Goal: Find specific page/section: Find specific page/section

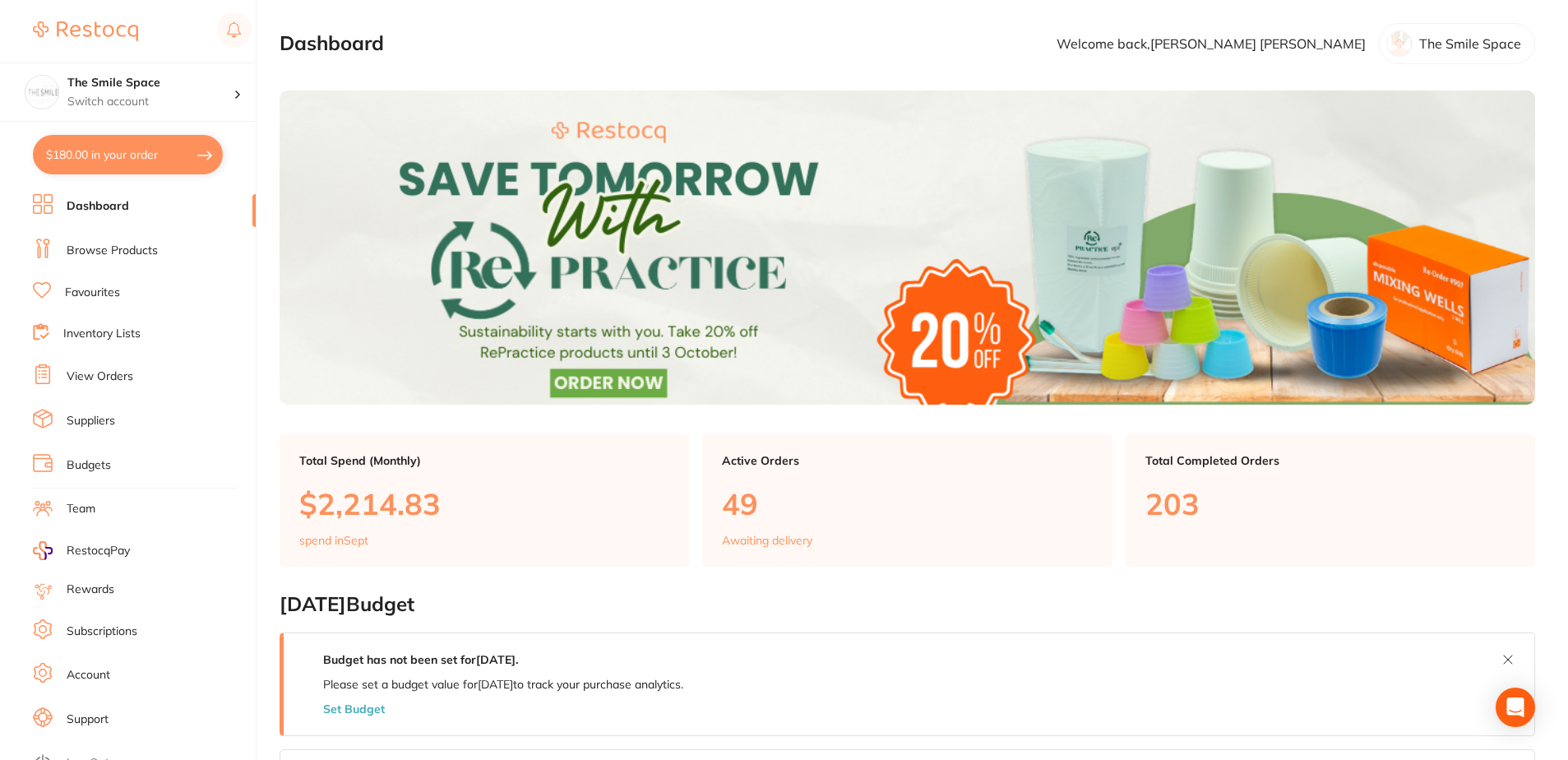
click at [105, 258] on link "Browse Products" at bounding box center [112, 251] width 92 height 17
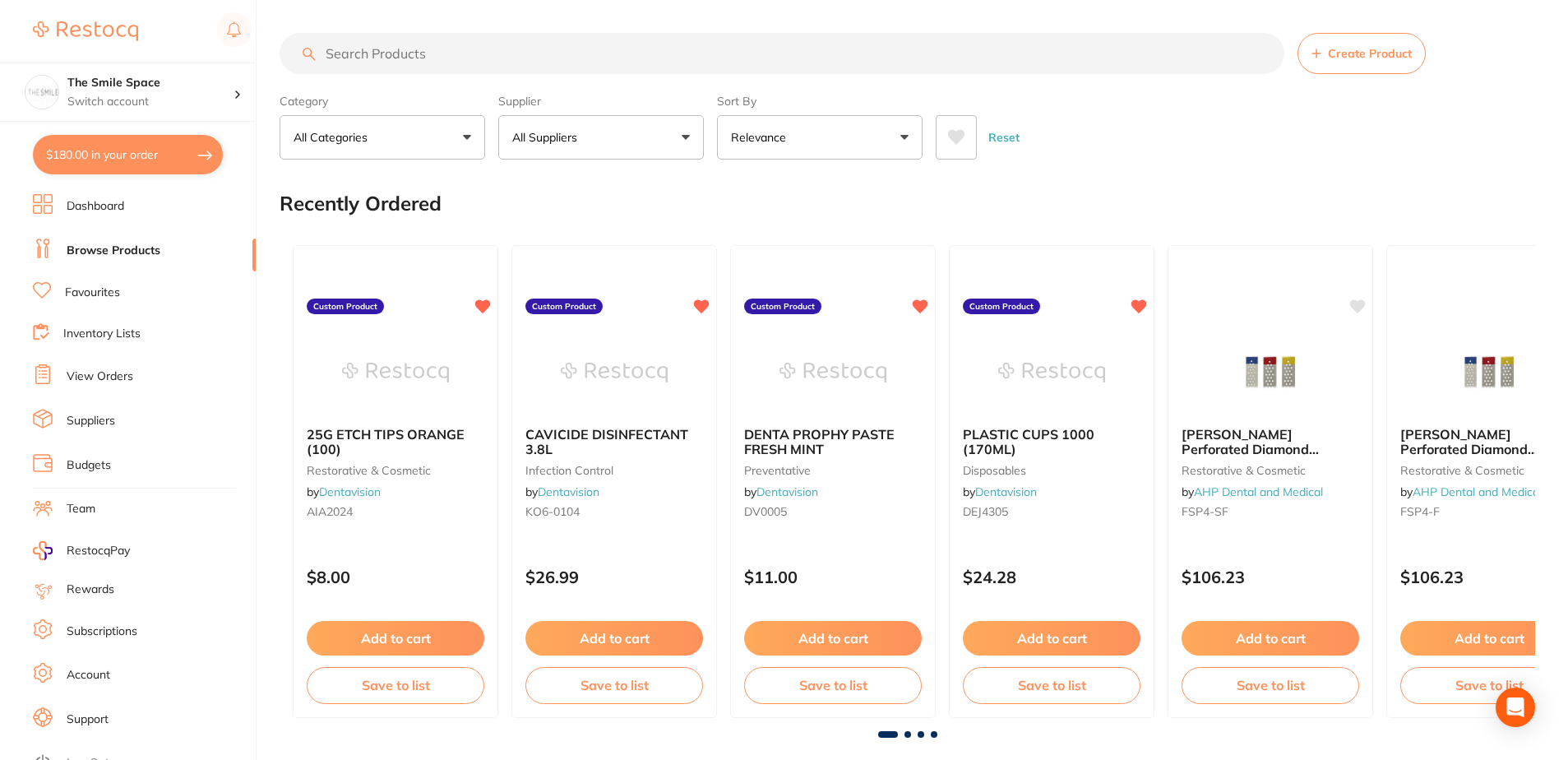
click at [448, 49] on input "search" at bounding box center [782, 53] width 1005 height 41
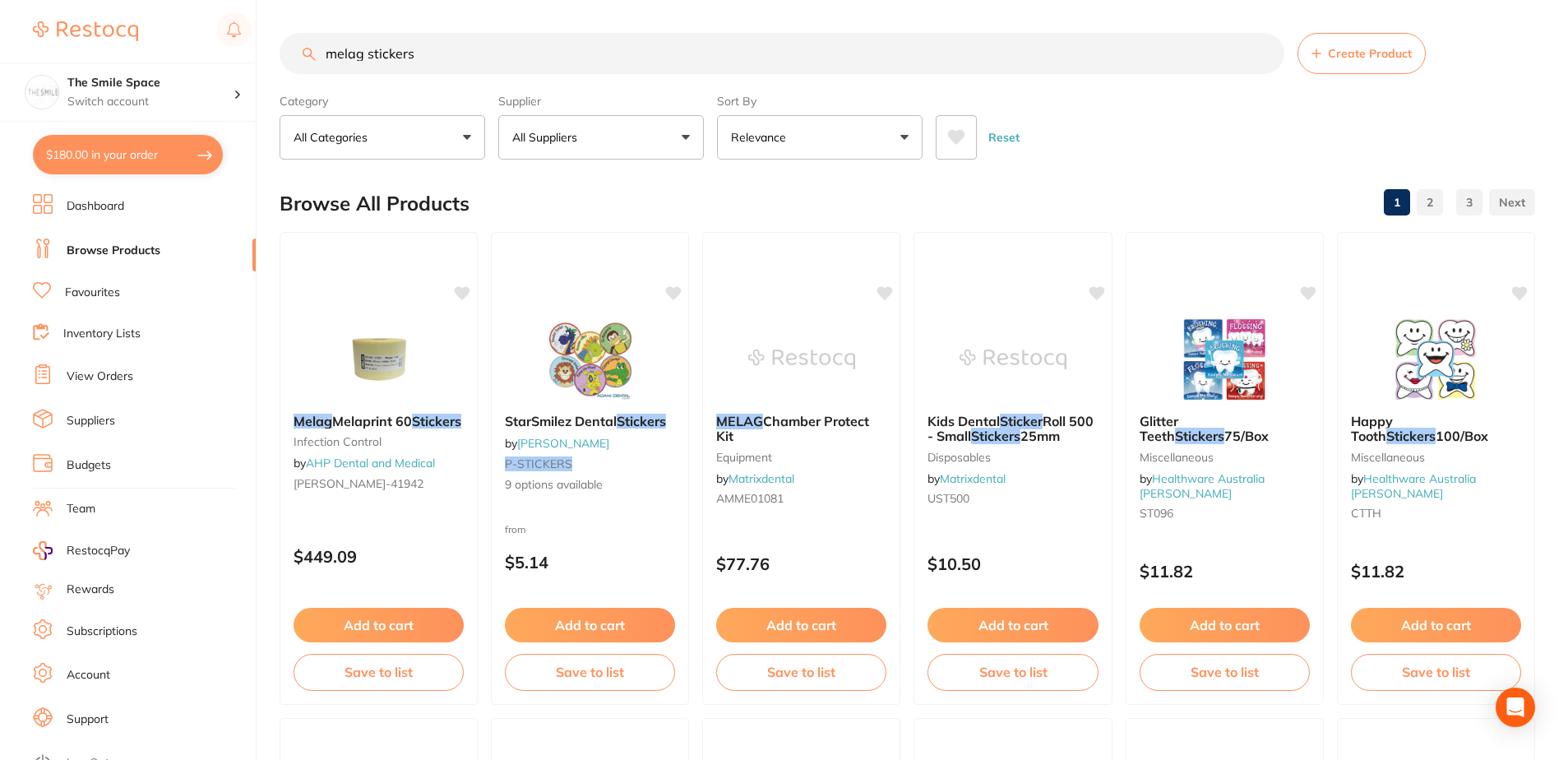
click at [867, 138] on button "Relevance" at bounding box center [820, 137] width 205 height 45
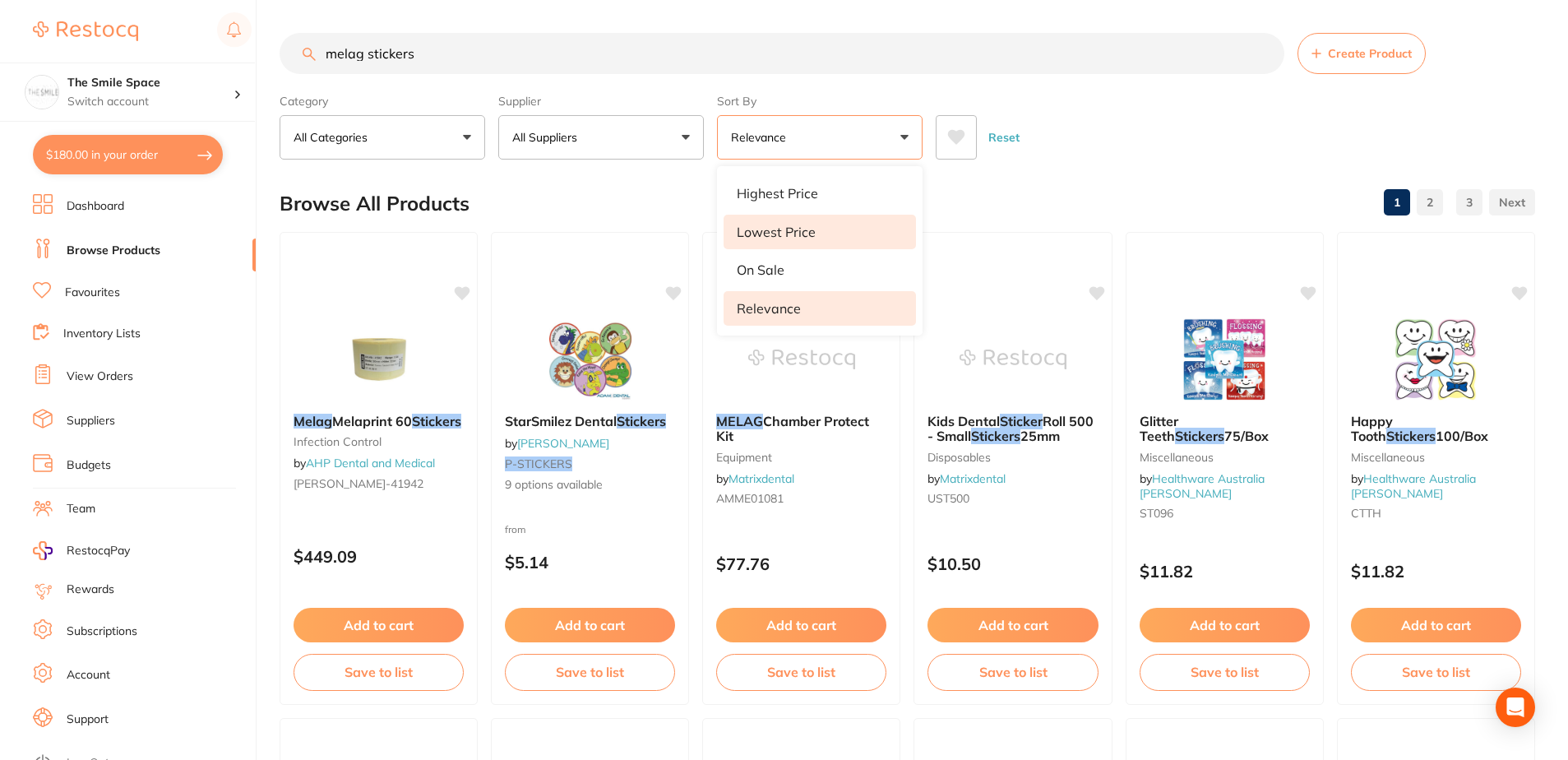
click at [830, 233] on li "Lowest Price" at bounding box center [820, 232] width 192 height 35
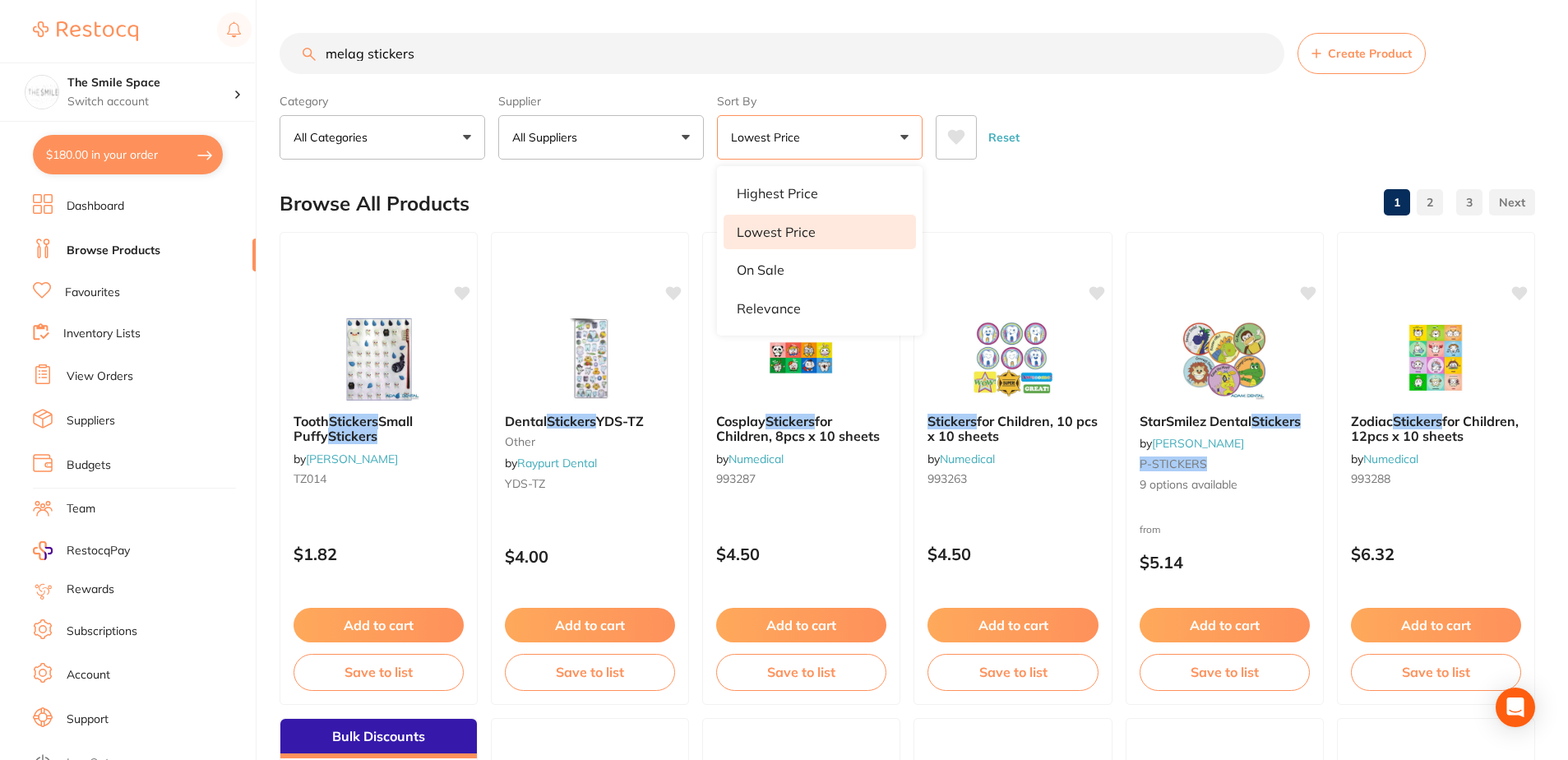
click at [1047, 127] on div "Reset" at bounding box center [1229, 131] width 586 height 58
click at [840, 128] on button "Lowest Price" at bounding box center [820, 137] width 205 height 45
click at [742, 307] on p "Relevance" at bounding box center [769, 308] width 64 height 15
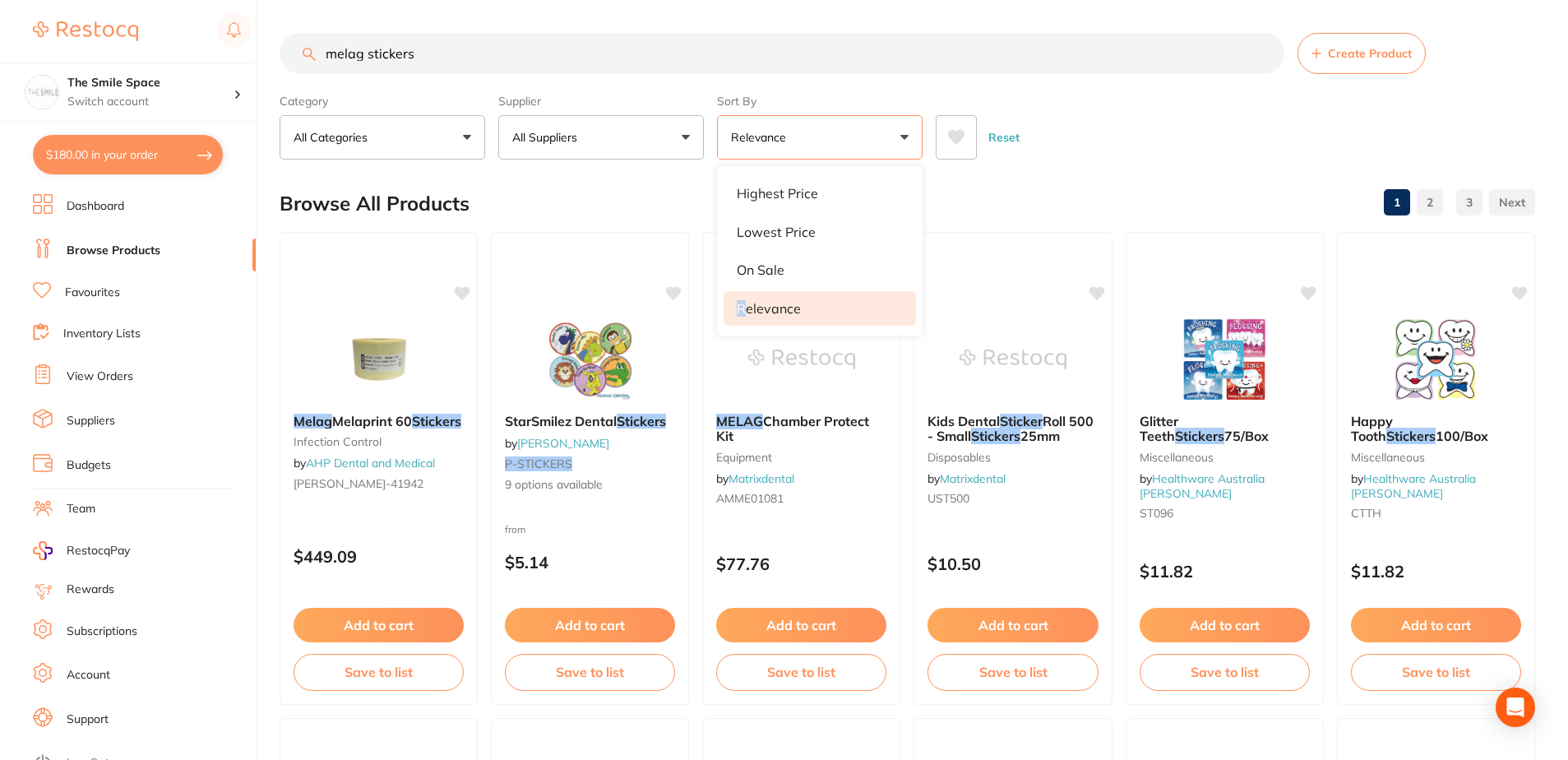
click at [547, 49] on input "melag stickers" at bounding box center [782, 53] width 1005 height 41
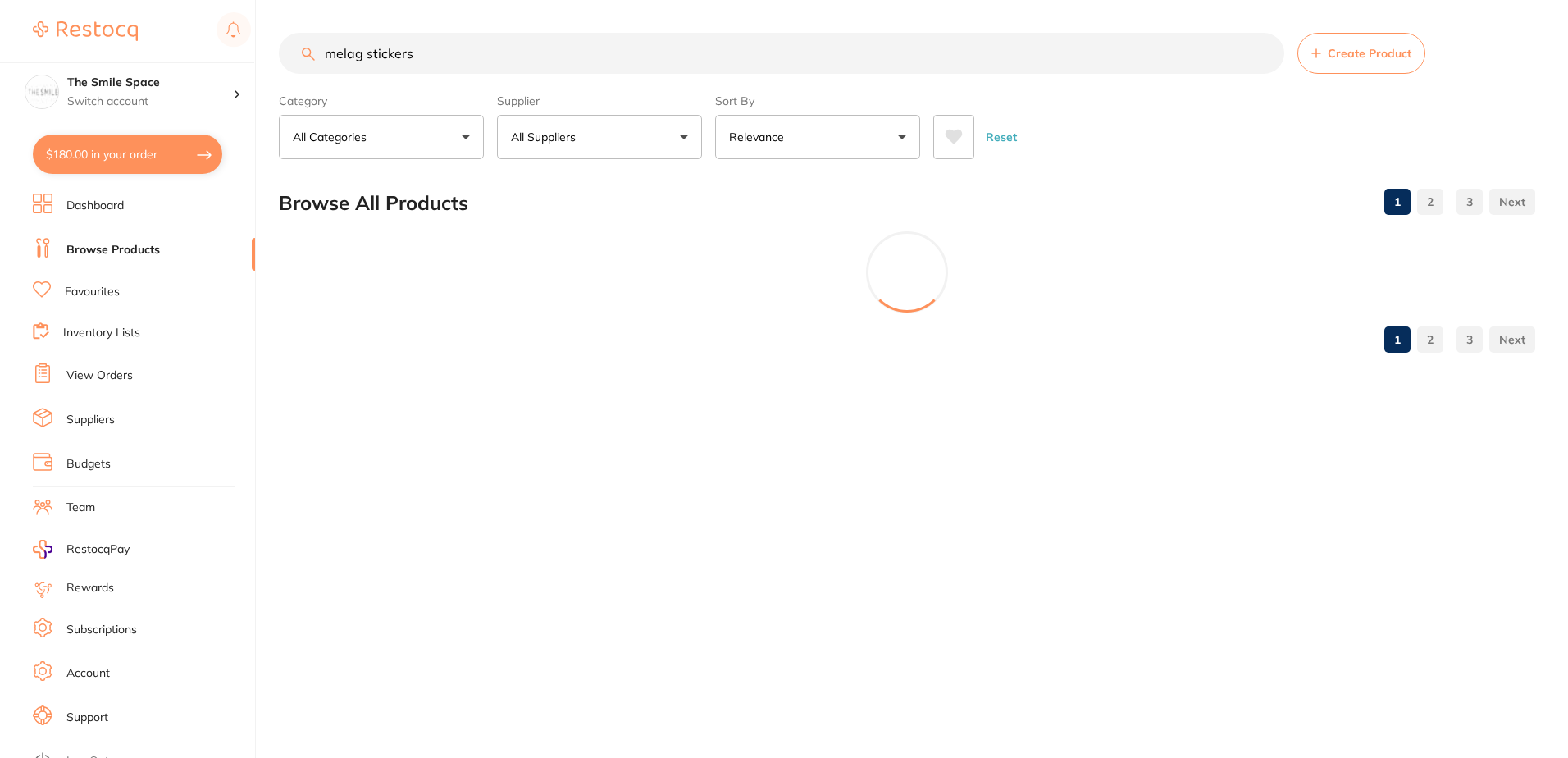
click at [367, 54] on input "melag stickers" at bounding box center [781, 53] width 1005 height 41
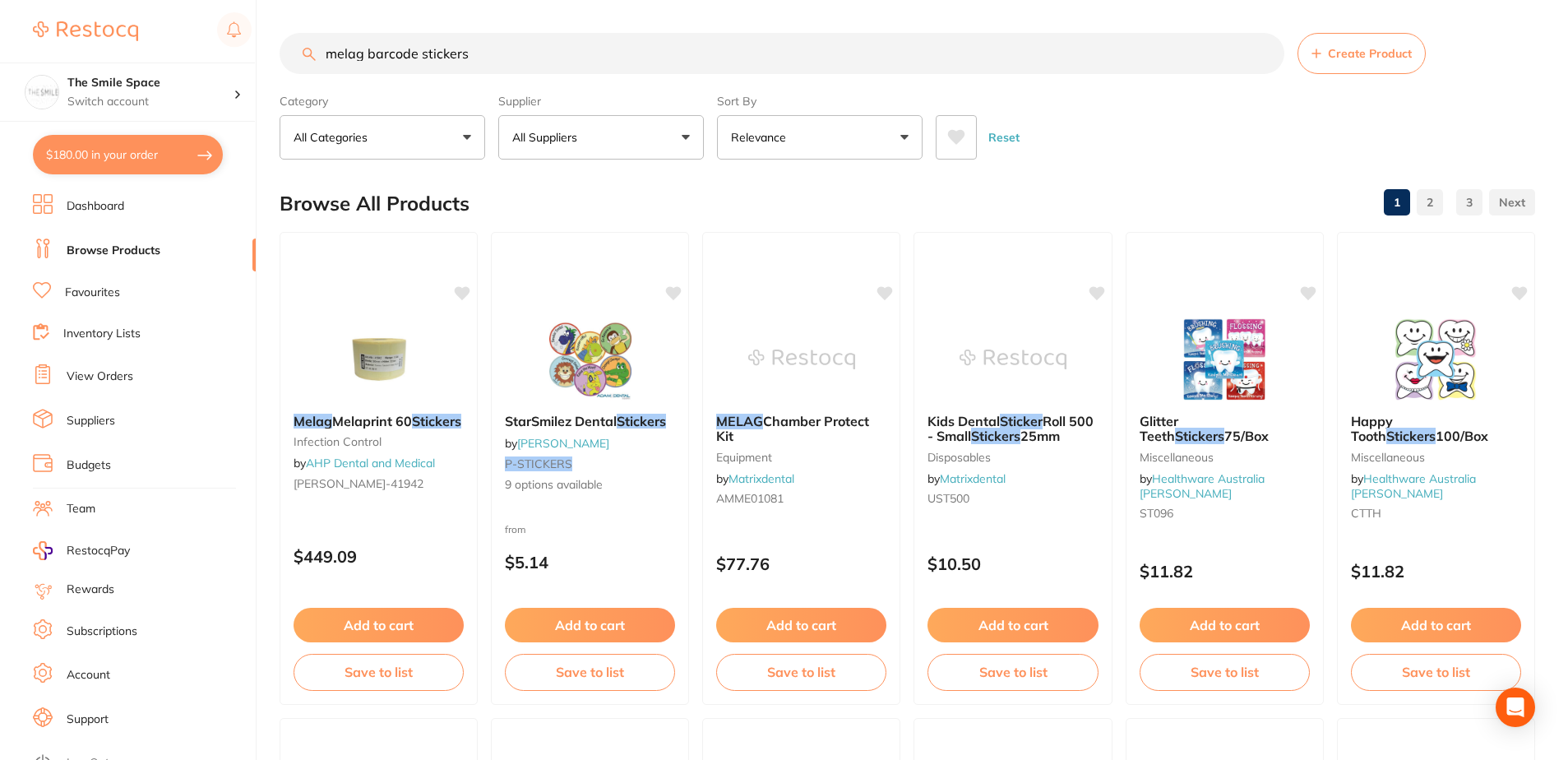
type input "melag barcode stickers"
